Goal: Task Accomplishment & Management: Manage account settings

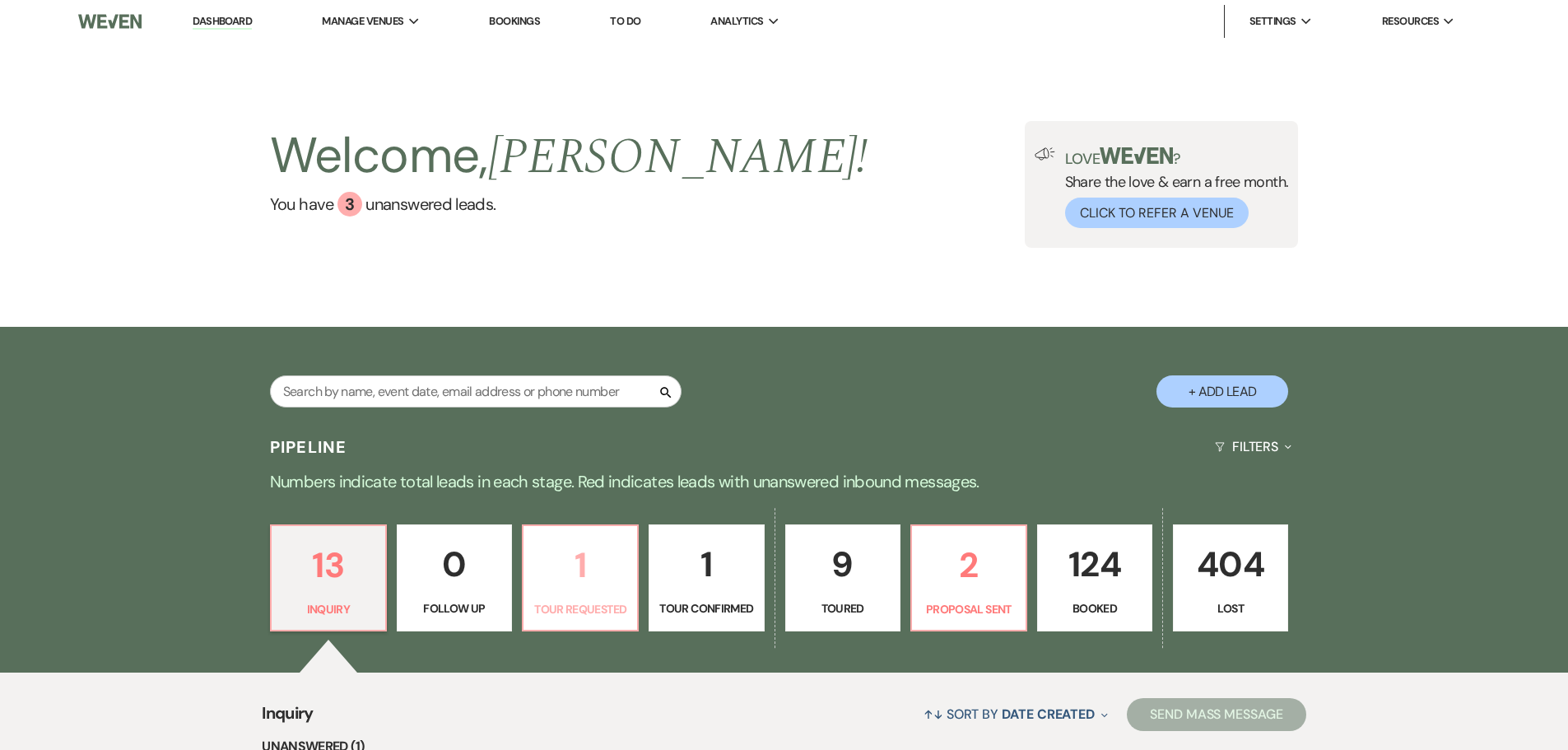
click at [593, 597] on link "1 Tour Requested" at bounding box center [579, 578] width 117 height 107
select select "2"
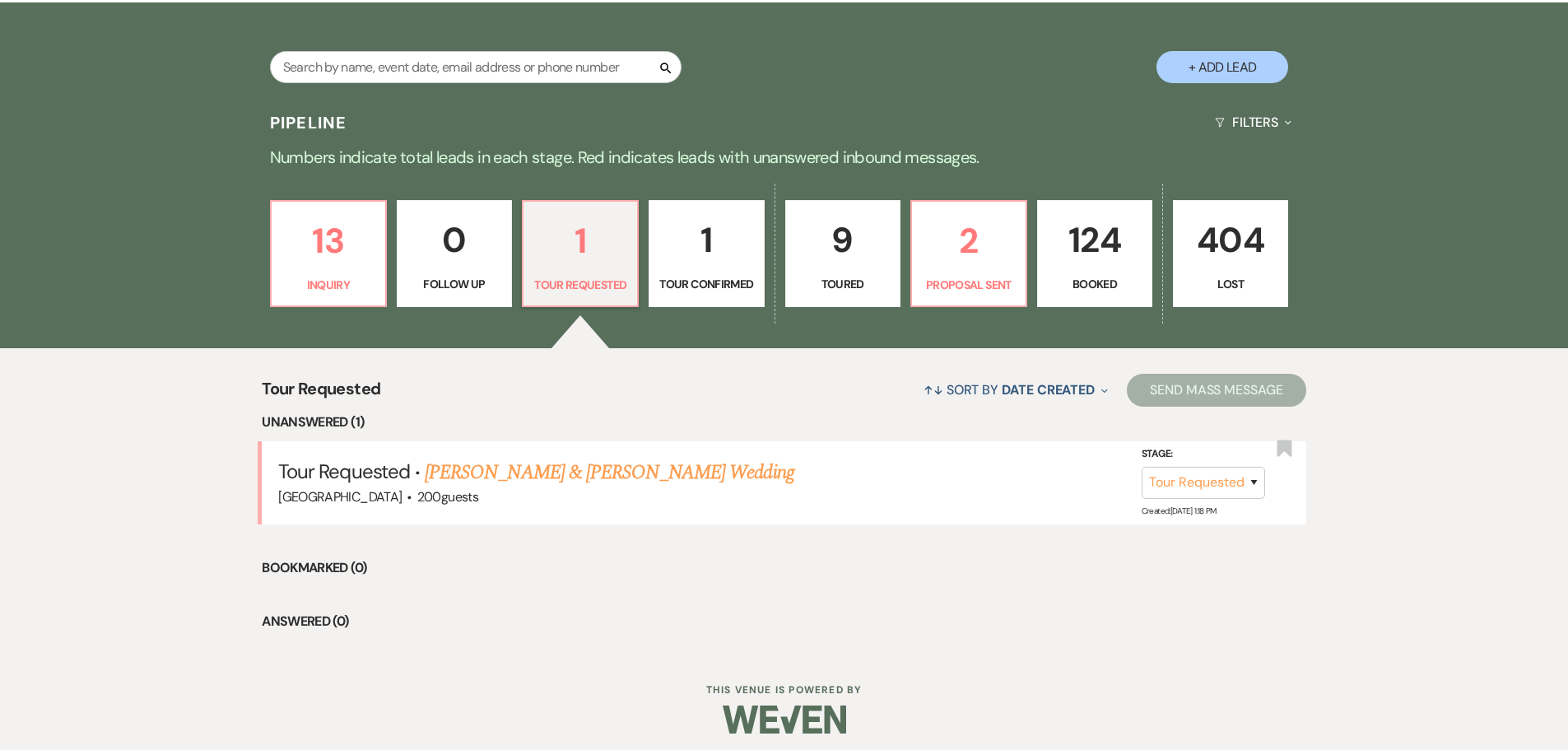
scroll to position [333, 0]
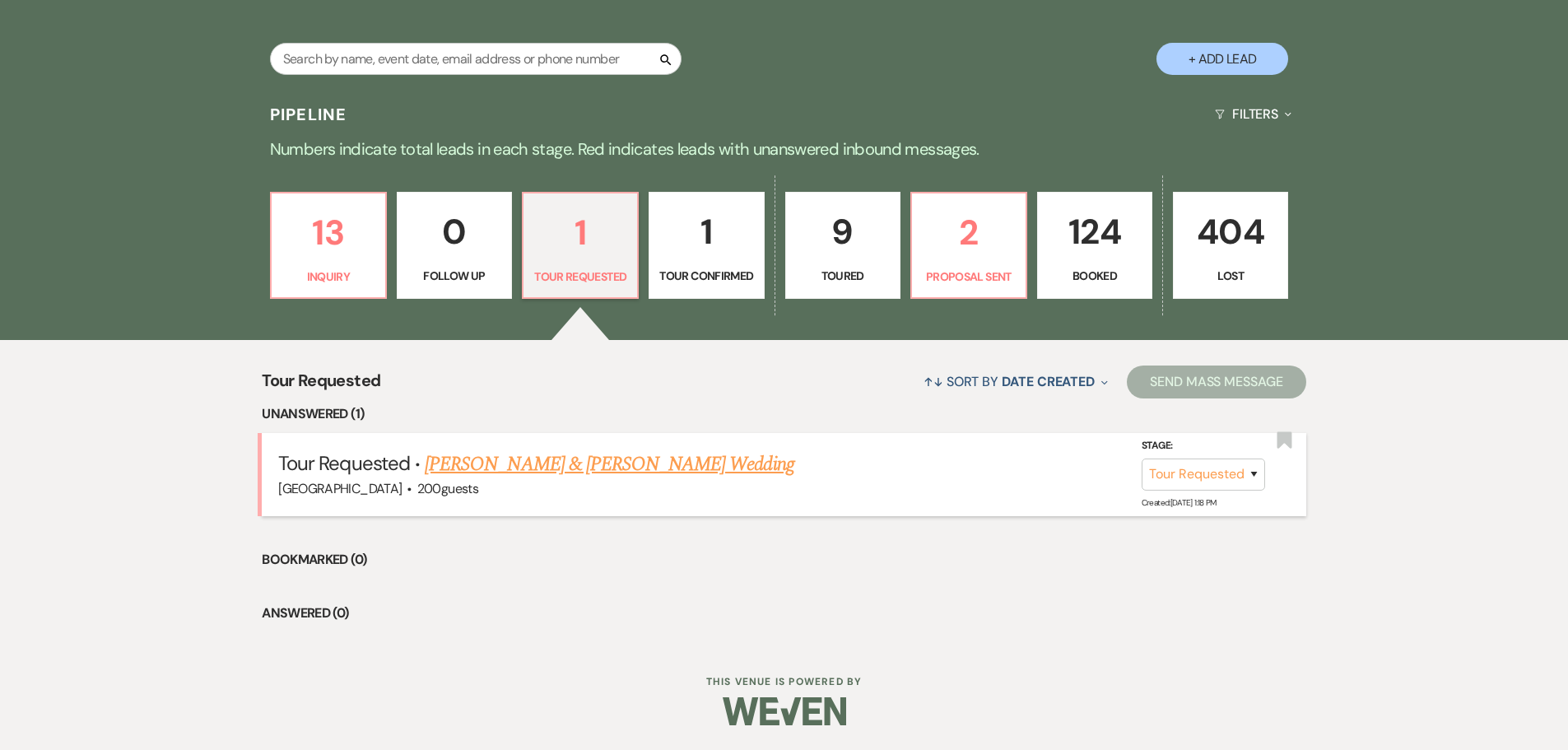
click at [602, 462] on link "[PERSON_NAME] & [PERSON_NAME] Wedding" at bounding box center [609, 464] width 369 height 29
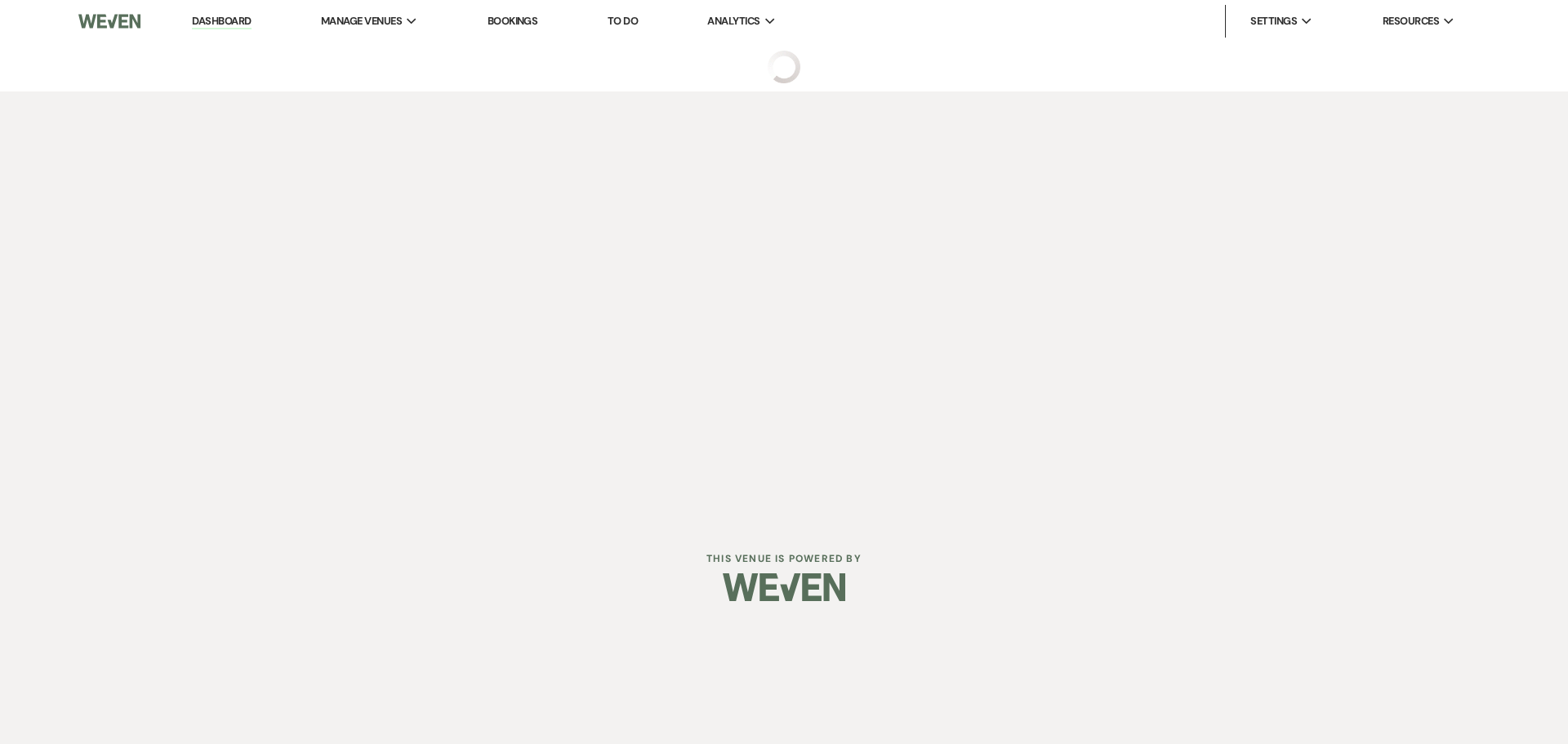
select select "2"
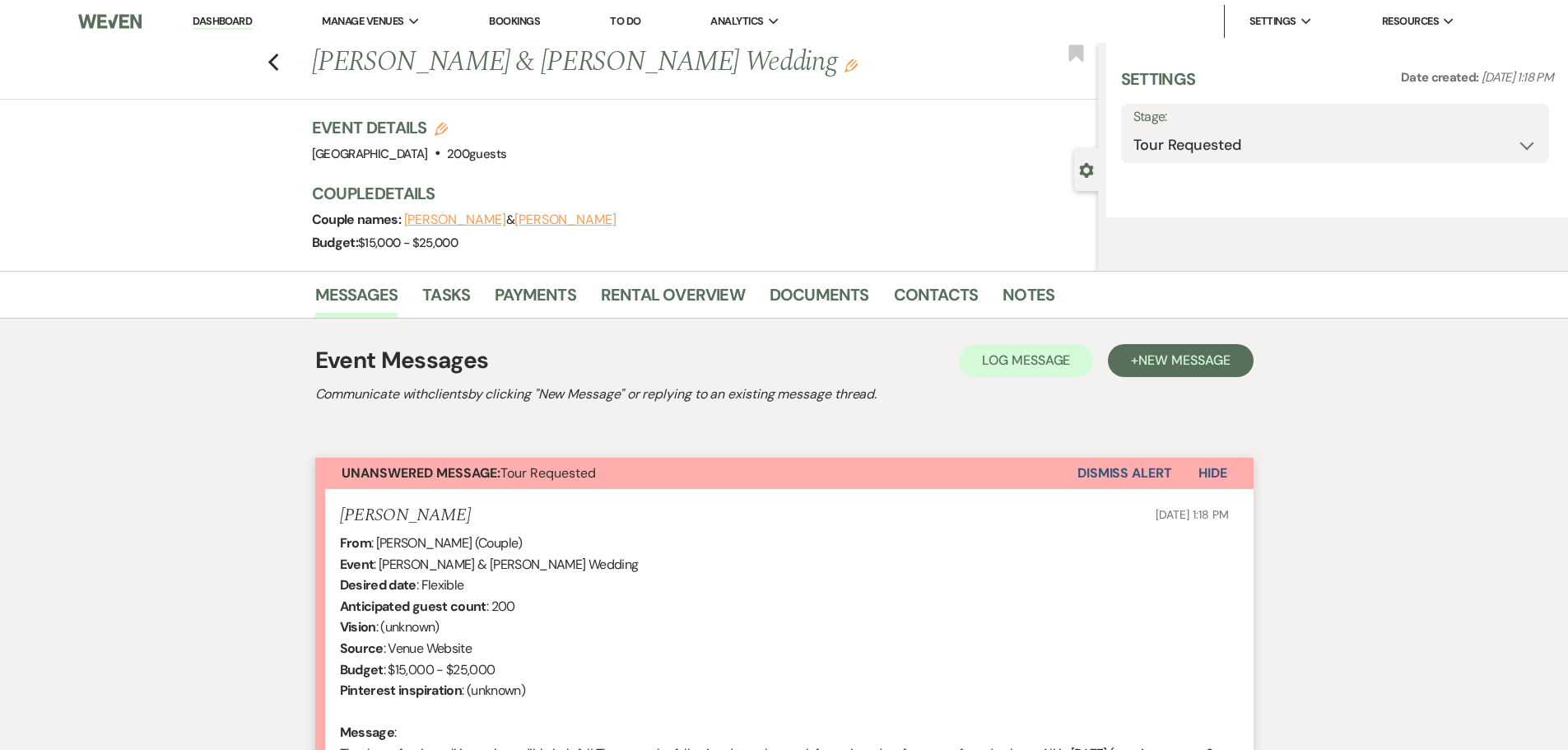
select select "5"
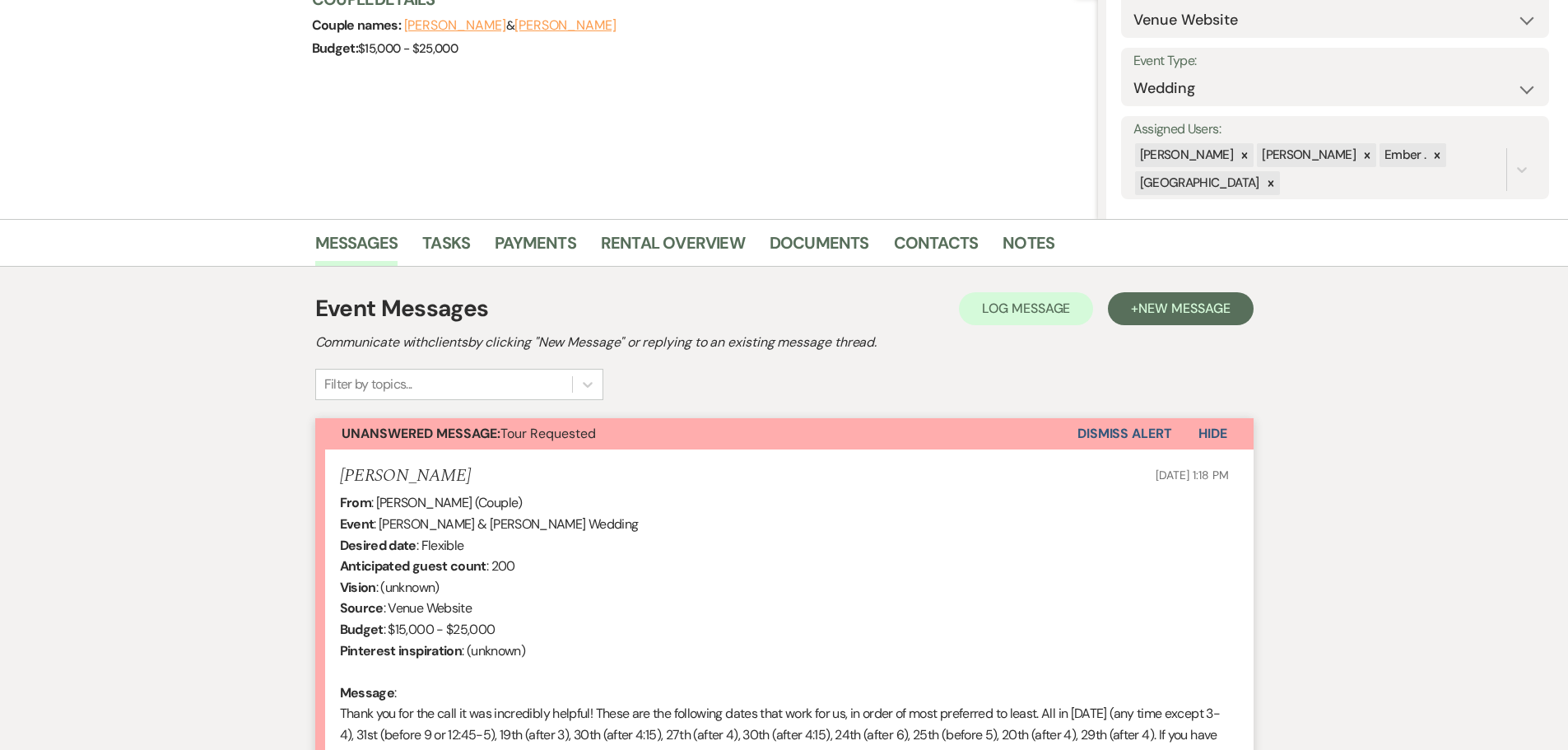
scroll to position [425, 0]
